Goal: Find specific page/section: Find specific page/section

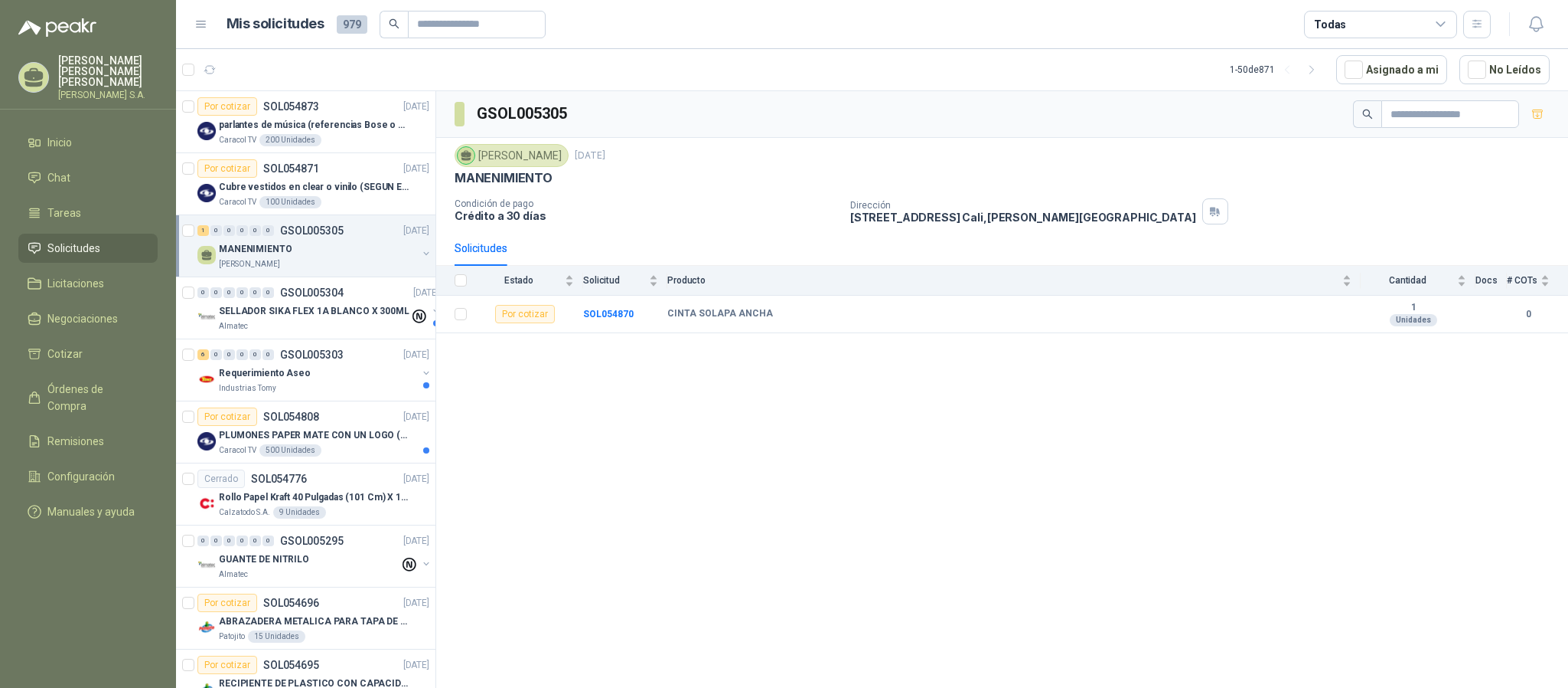
scroll to position [2550, 0]
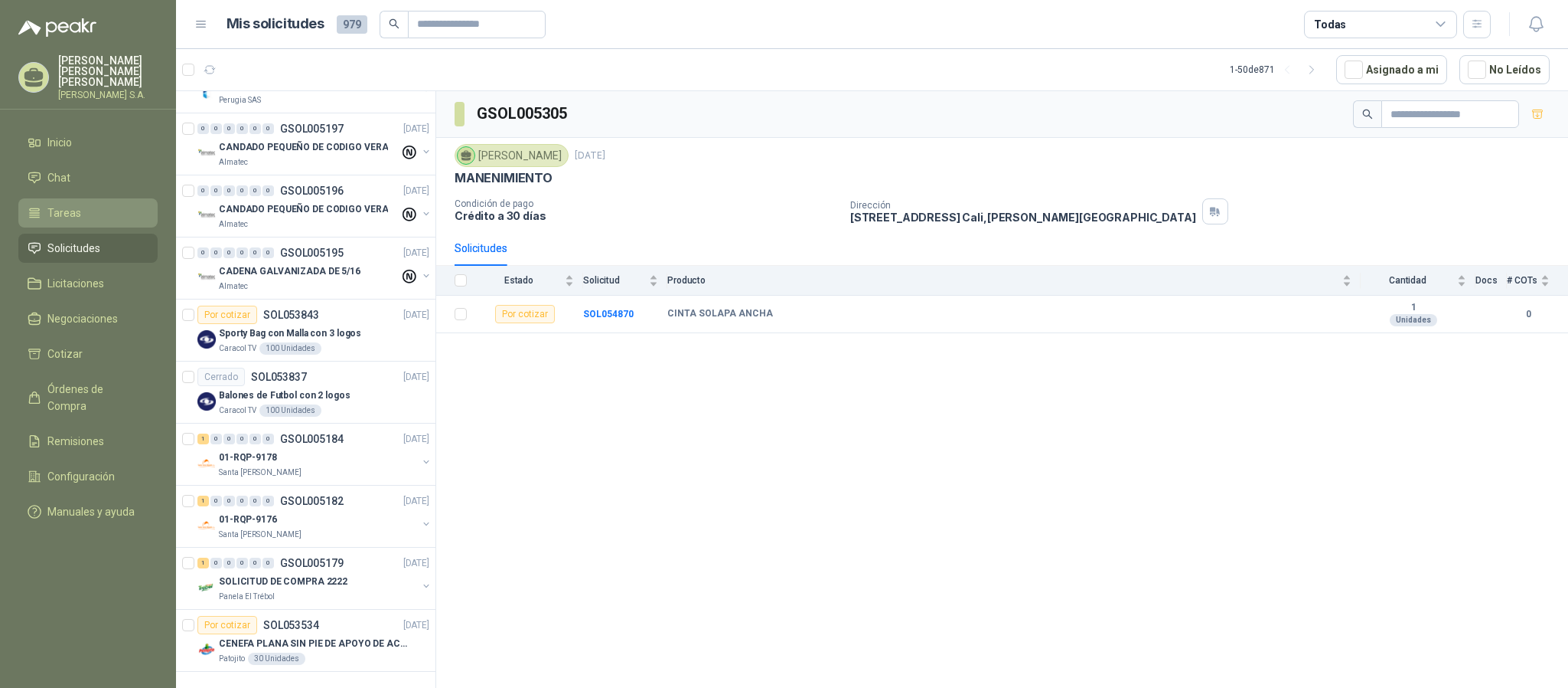
click at [60, 216] on link "Tareas" at bounding box center [88, 213] width 139 height 29
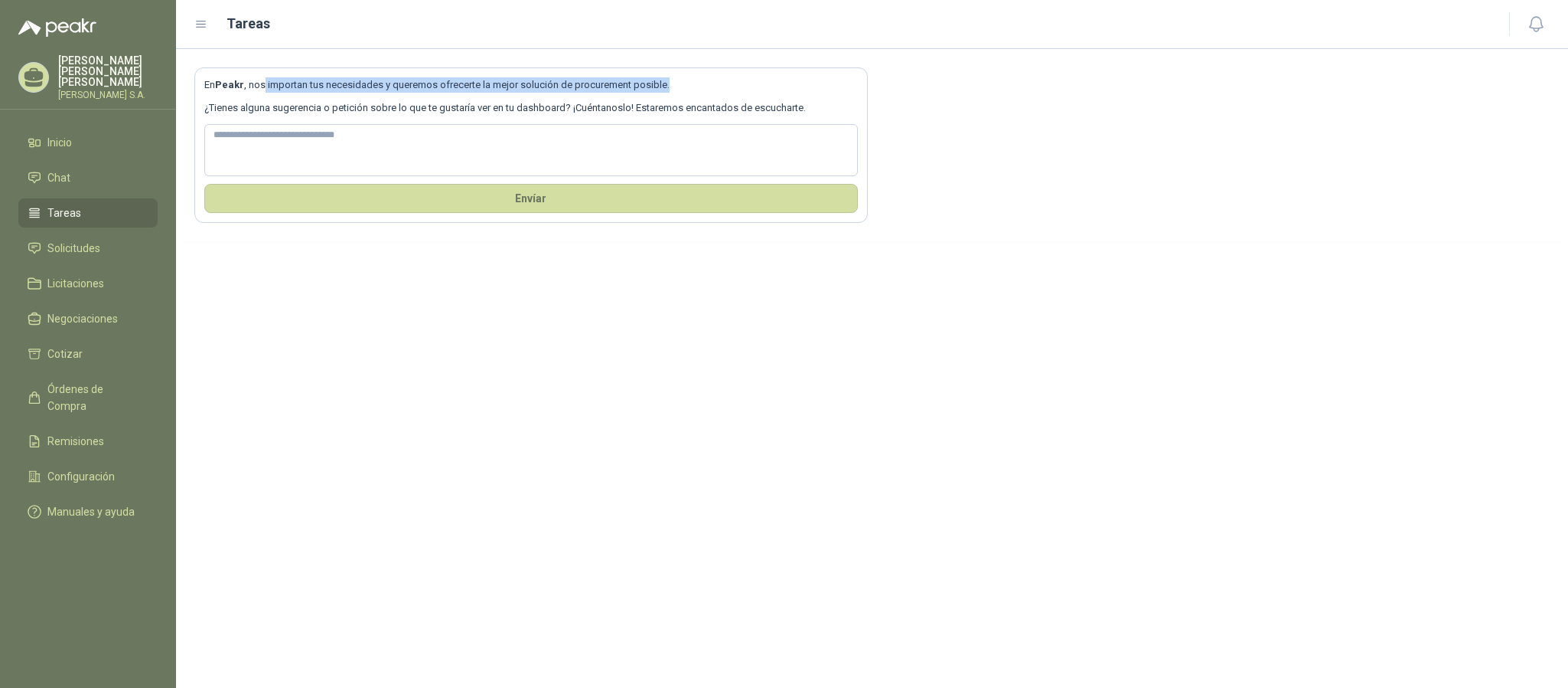
drag, startPoint x: 265, startPoint y: 86, endPoint x: 696, endPoint y: 83, distance: 431.0
click at [696, 83] on p "En Peakr , nos importan tus necesidades y queremos ofrecerte la mejor solución …" at bounding box center [531, 85] width 654 height 15
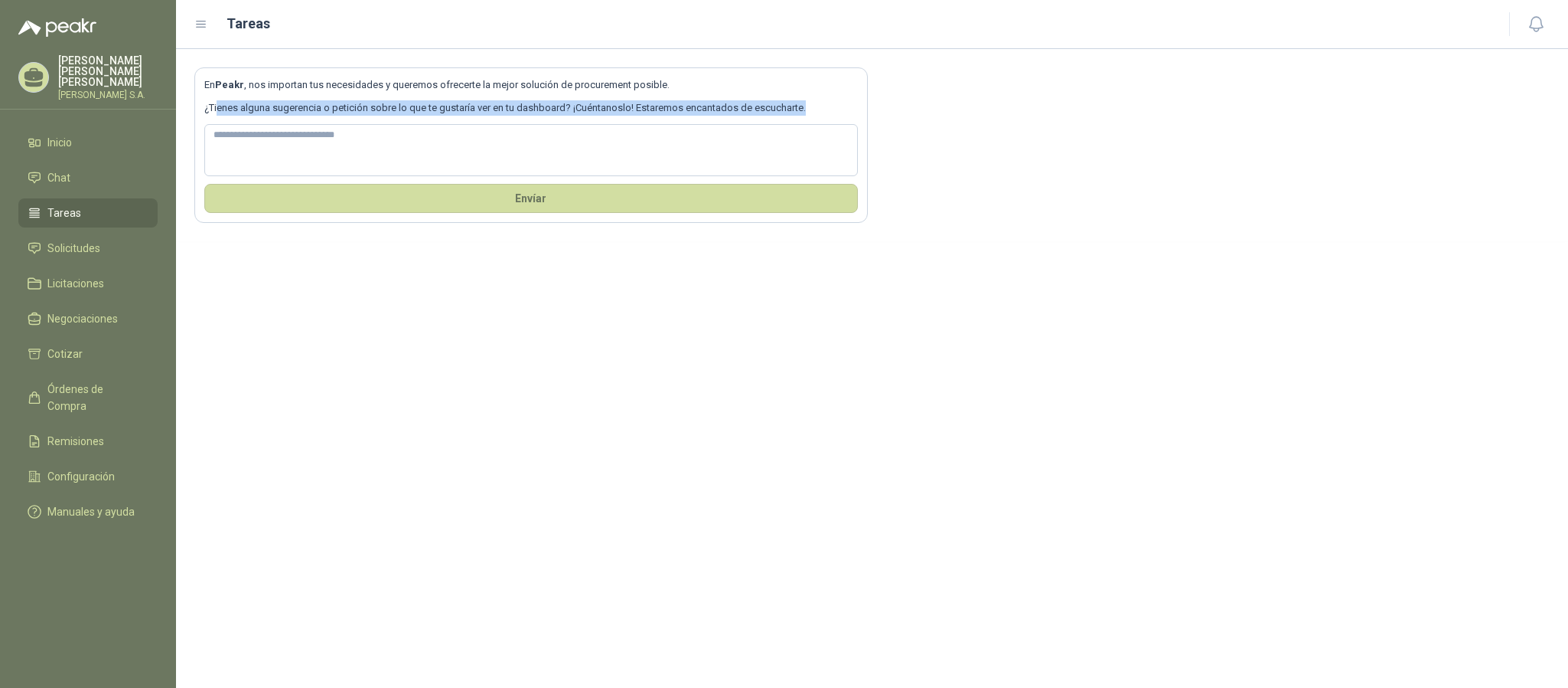
drag, startPoint x: 216, startPoint y: 108, endPoint x: 833, endPoint y: 114, distance: 617.0
click at [833, 114] on p "¿Tienes alguna sugerencia o petición sobre lo que te gustaría ver en tu dashboa…" at bounding box center [531, 108] width 654 height 15
click at [85, 240] on span "Solicitudes" at bounding box center [73, 248] width 53 height 17
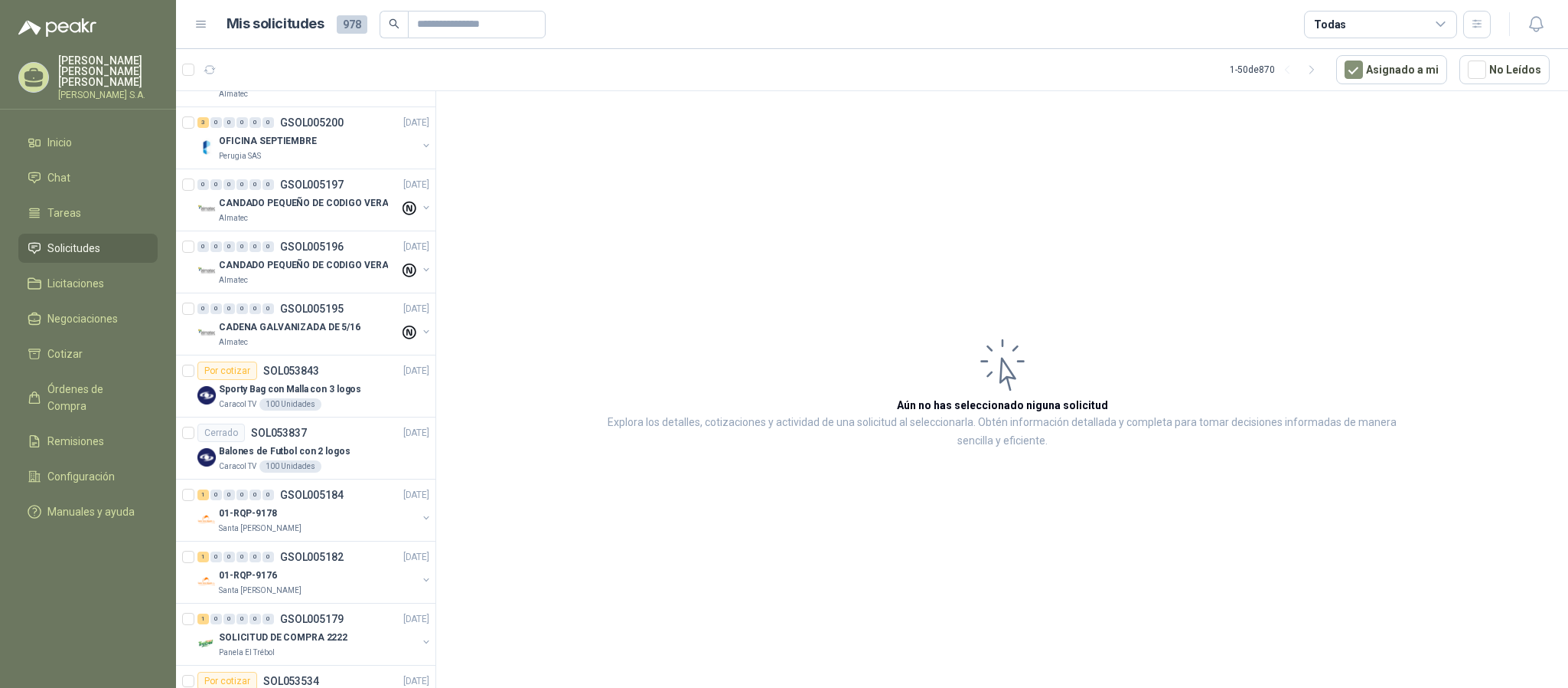
scroll to position [2550, 0]
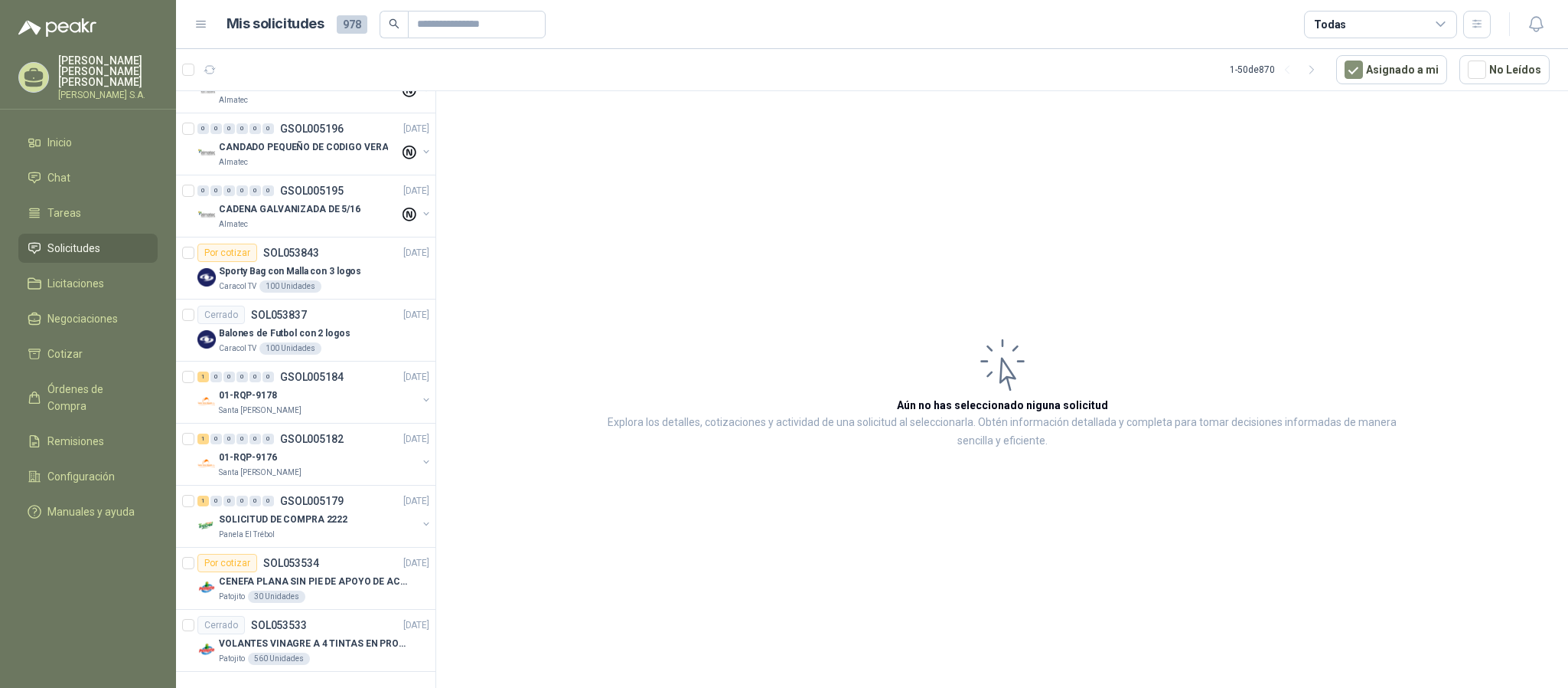
click at [1003, 363] on icon at bounding box center [1002, 365] width 42 height 50
click at [92, 275] on span "Licitaciones" at bounding box center [75, 283] width 56 height 17
